Goal: Task Accomplishment & Management: Manage account settings

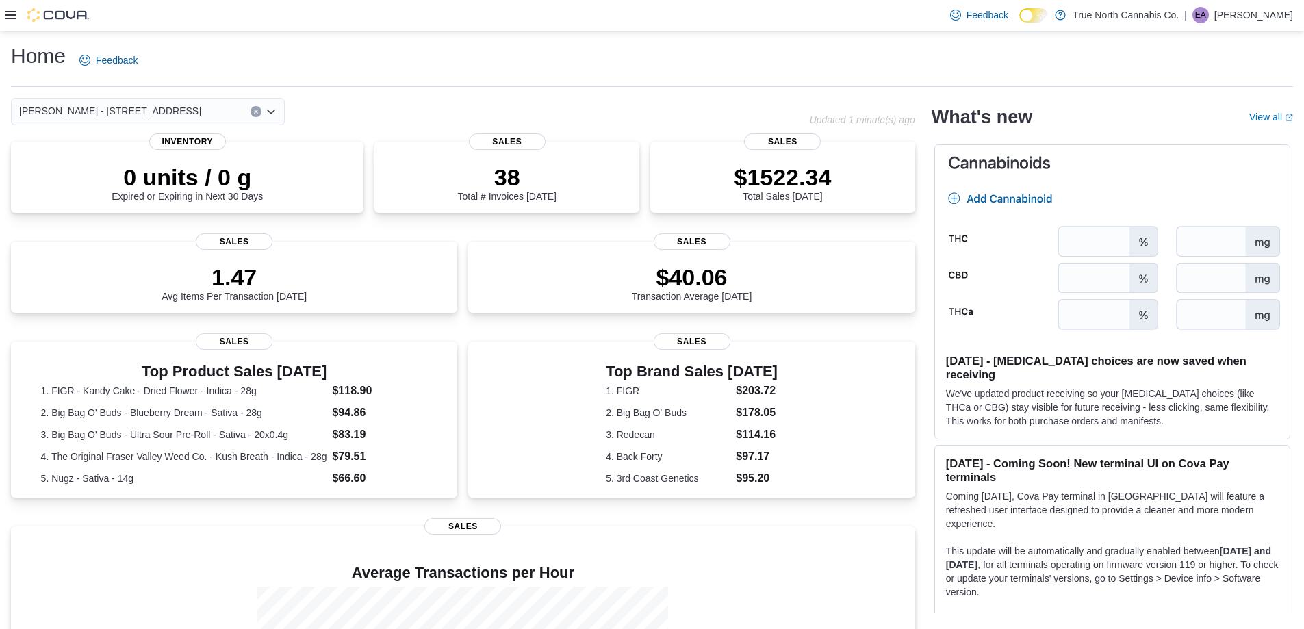
click at [646, 17] on p "Erin Anderson" at bounding box center [1254, 15] width 79 height 16
click at [646, 134] on span "Sign Out" at bounding box center [1204, 134] width 37 height 14
